Goal: Task Accomplishment & Management: Complete application form

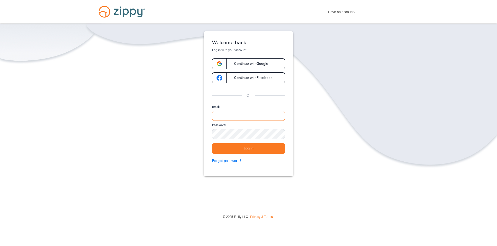
click at [256, 114] on input "Email" at bounding box center [248, 116] width 73 height 10
type input "**********"
click at [212, 143] on button "Log in" at bounding box center [248, 148] width 73 height 11
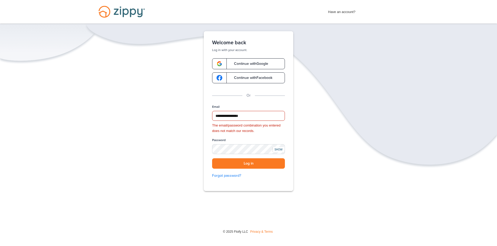
click at [280, 150] on div "SHOW" at bounding box center [277, 149] width 11 height 5
click at [212, 159] on button "Log in" at bounding box center [248, 164] width 73 height 11
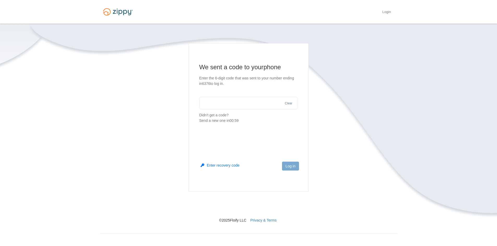
click at [265, 105] on input "text" at bounding box center [248, 103] width 99 height 13
type input "******"
click at [293, 167] on button "Log in" at bounding box center [290, 166] width 17 height 9
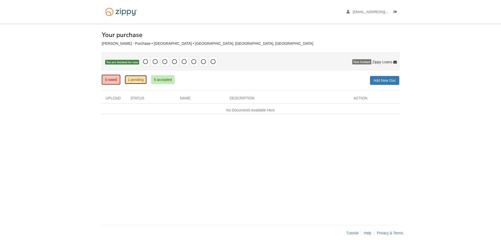
click at [135, 79] on link "1 pending" at bounding box center [136, 79] width 22 height 9
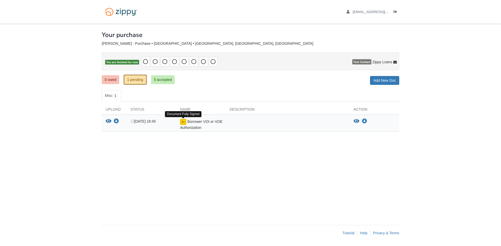
click at [183, 123] on img at bounding box center [183, 122] width 6 height 6
click at [115, 121] on icon "Download Borrower VOI or VOE Authorization" at bounding box center [116, 121] width 5 height 5
